Goal: Information Seeking & Learning: Learn about a topic

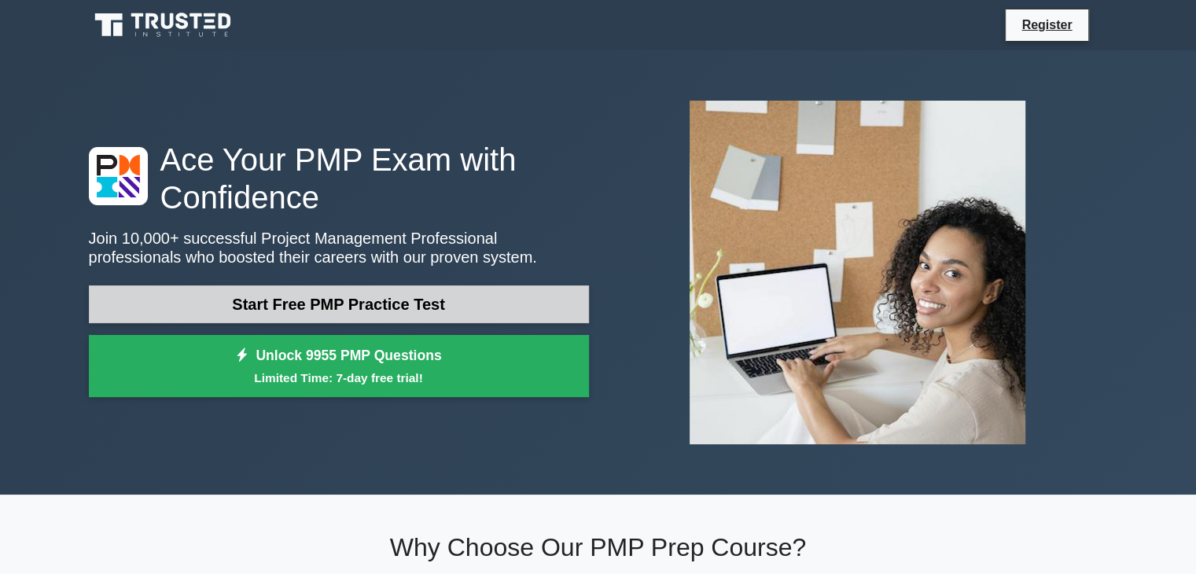
click at [459, 300] on link "Start Free PMP Practice Test" at bounding box center [339, 304] width 500 height 38
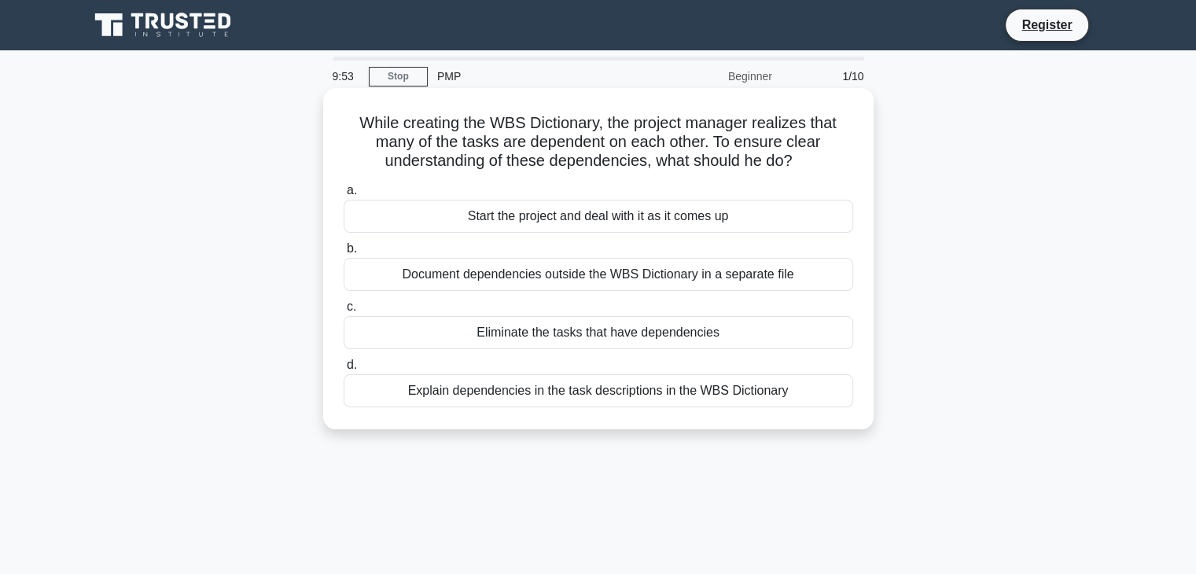
click at [626, 208] on div "Start the project and deal with it as it comes up" at bounding box center [599, 216] width 510 height 33
click at [344, 196] on input "a. Start the project and deal with it as it comes up" at bounding box center [344, 191] width 0 height 10
